Goal: Find specific page/section: Find specific page/section

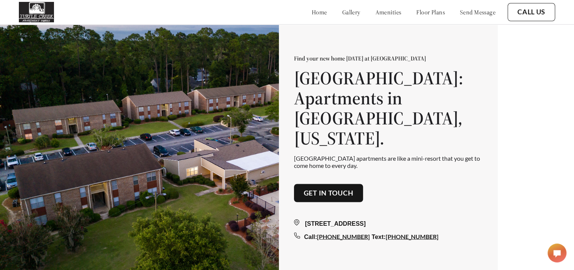
click at [426, 12] on link "floor plans" at bounding box center [430, 12] width 29 height 8
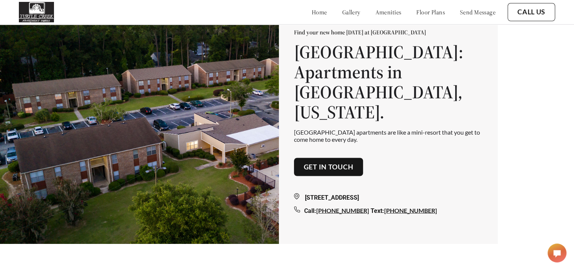
scroll to position [27, 0]
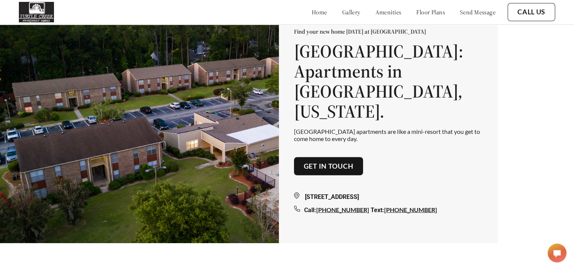
drag, startPoint x: 434, startPoint y: 194, endPoint x: 296, endPoint y: 189, distance: 137.5
click at [296, 189] on div "Find your new home [DATE] at [GEOGRAPHIC_DATA]: Apartments in [GEOGRAPHIC_DATA]…" at bounding box center [388, 121] width 219 height 246
copy div "[STREET_ADDRESS]"
